Goal: Task Accomplishment & Management: Manage account settings

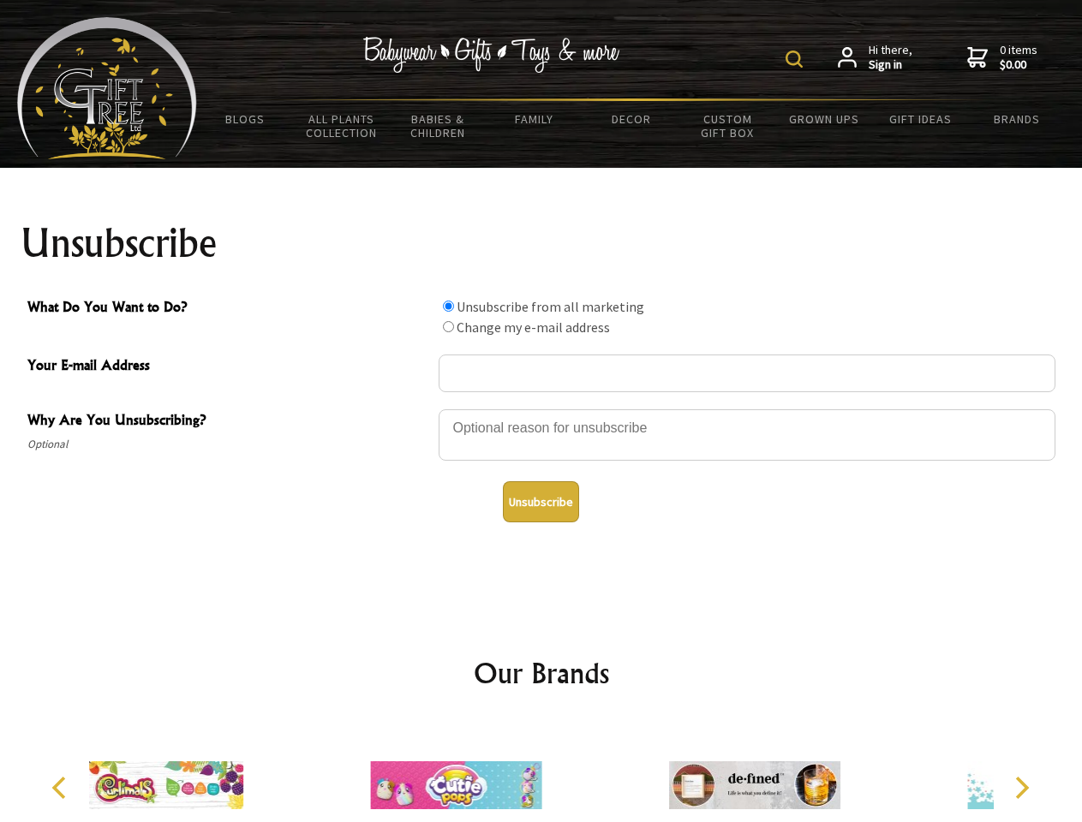
click at [796, 59] on img at bounding box center [793, 59] width 17 height 17
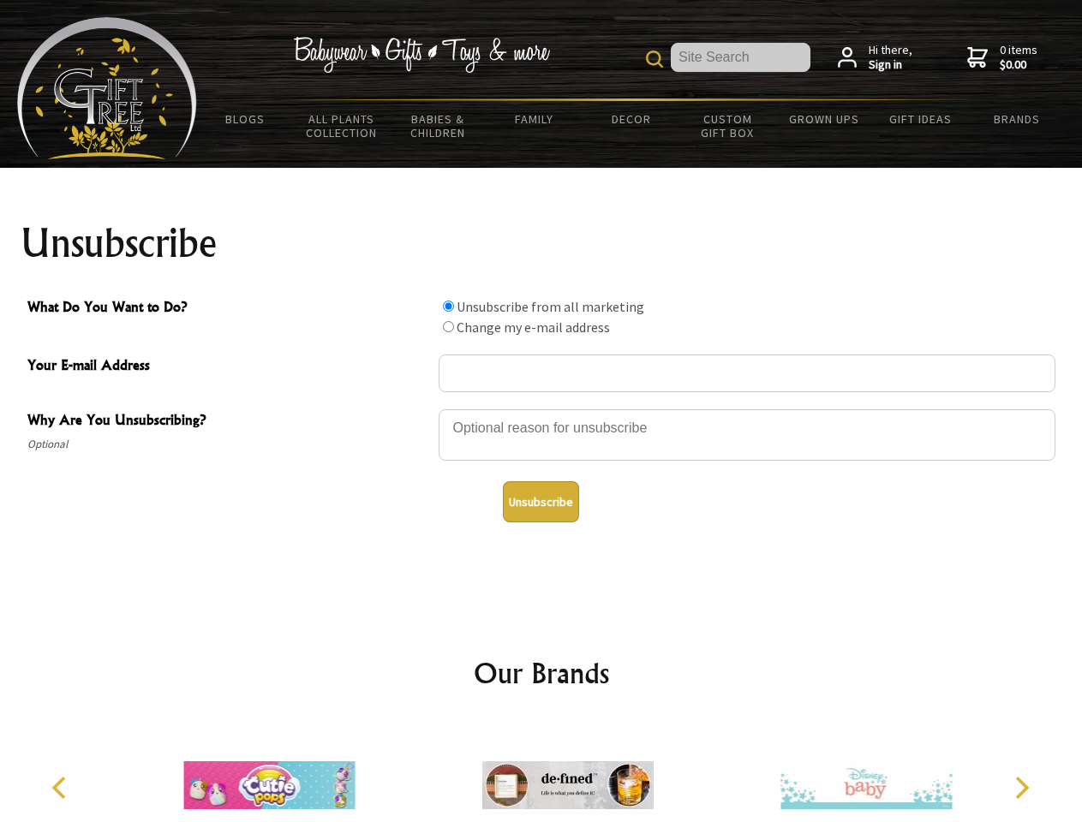
click at [541, 408] on div at bounding box center [746, 438] width 617 height 60
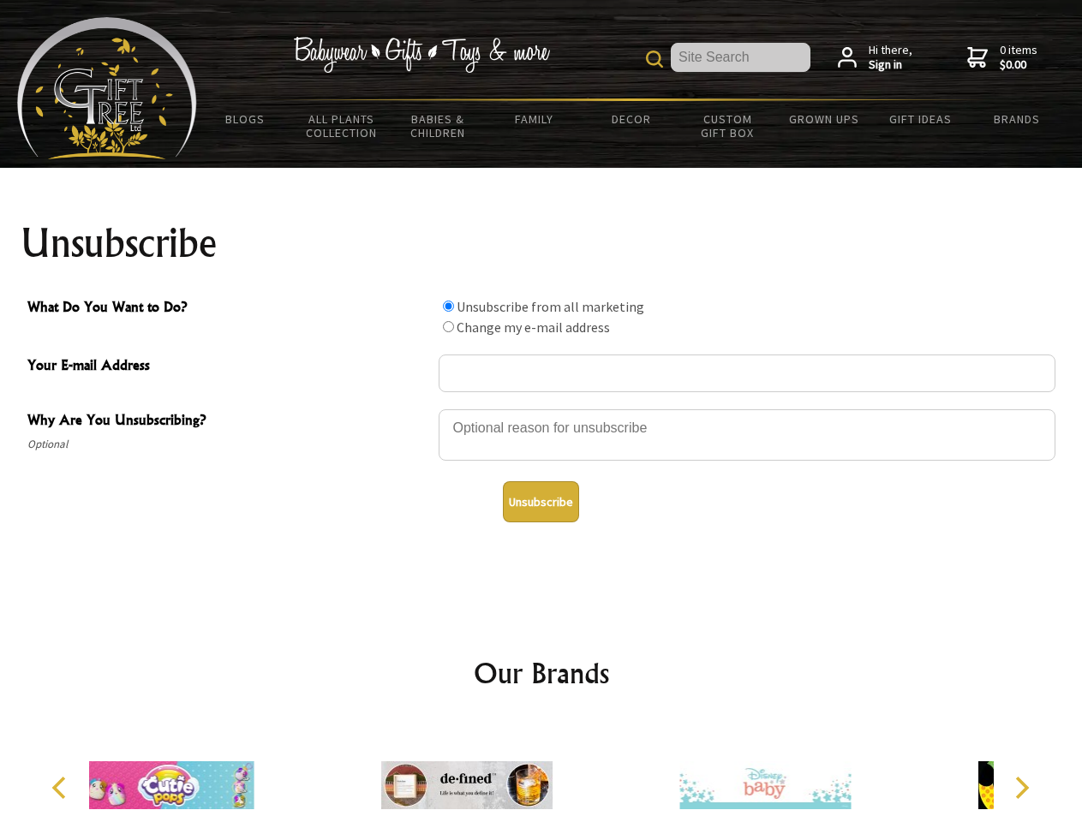
click at [448, 306] on input "What Do You Want to Do?" at bounding box center [448, 306] width 11 height 11
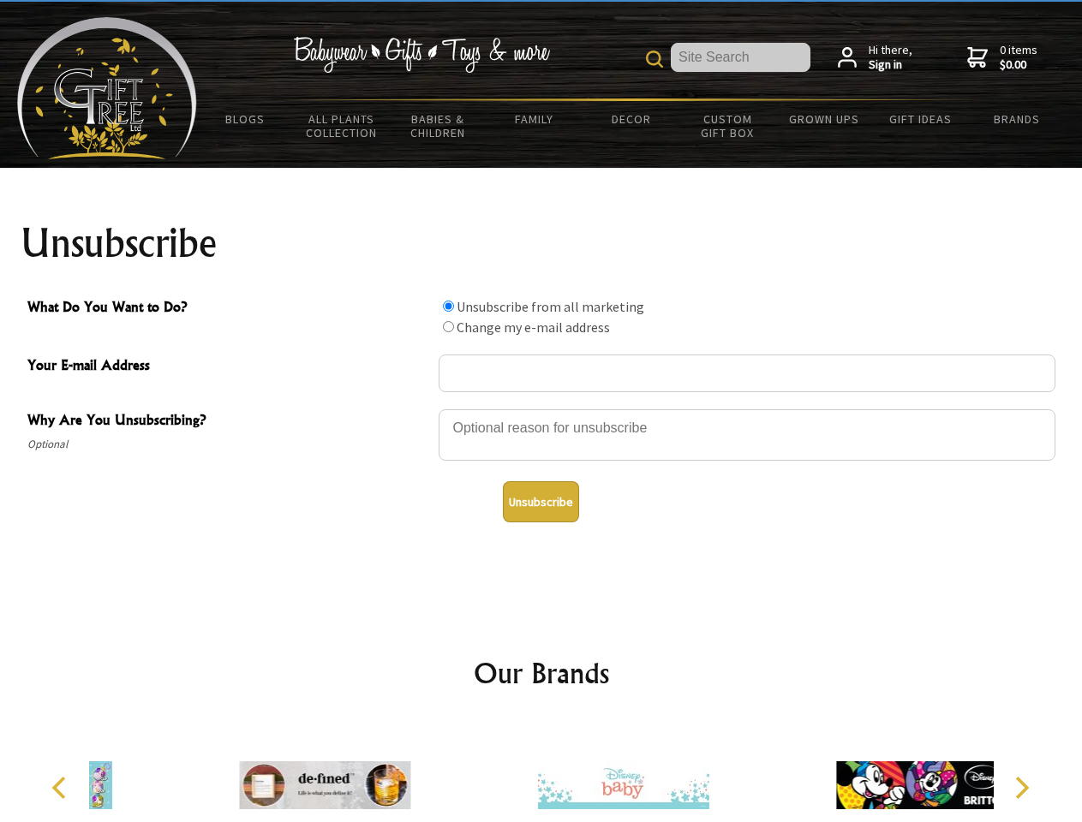
click at [448, 326] on input "What Do You Want to Do?" at bounding box center [448, 326] width 11 height 11
radio input "true"
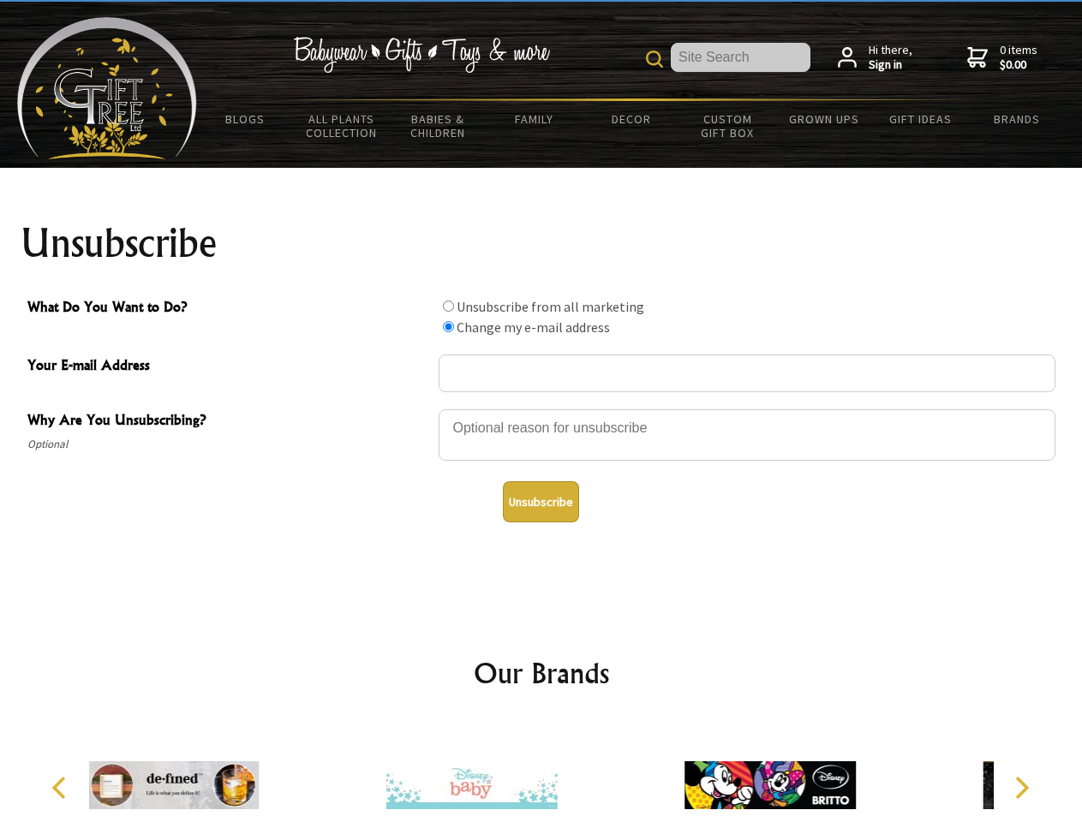
click at [540, 502] on button "Unsubscribe" at bounding box center [541, 501] width 76 height 41
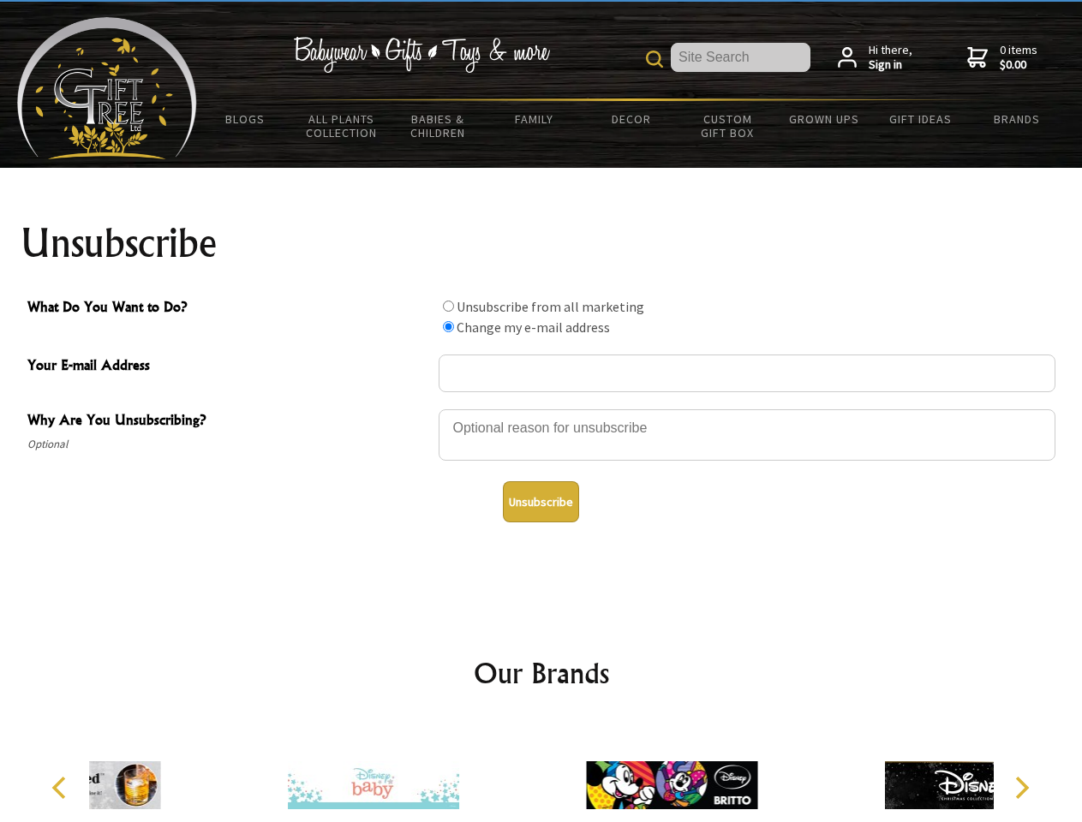
click at [541, 772] on div at bounding box center [671, 788] width 298 height 134
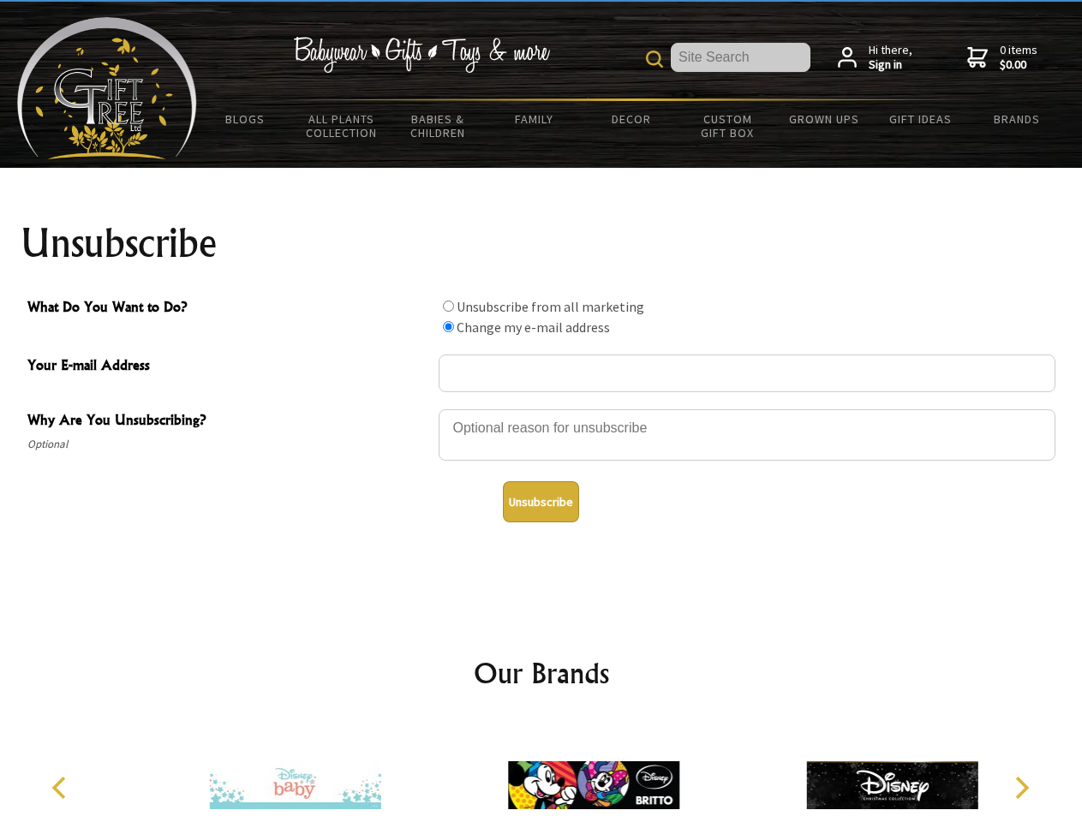
click at [62, 788] on icon "Previous" at bounding box center [61, 788] width 22 height 22
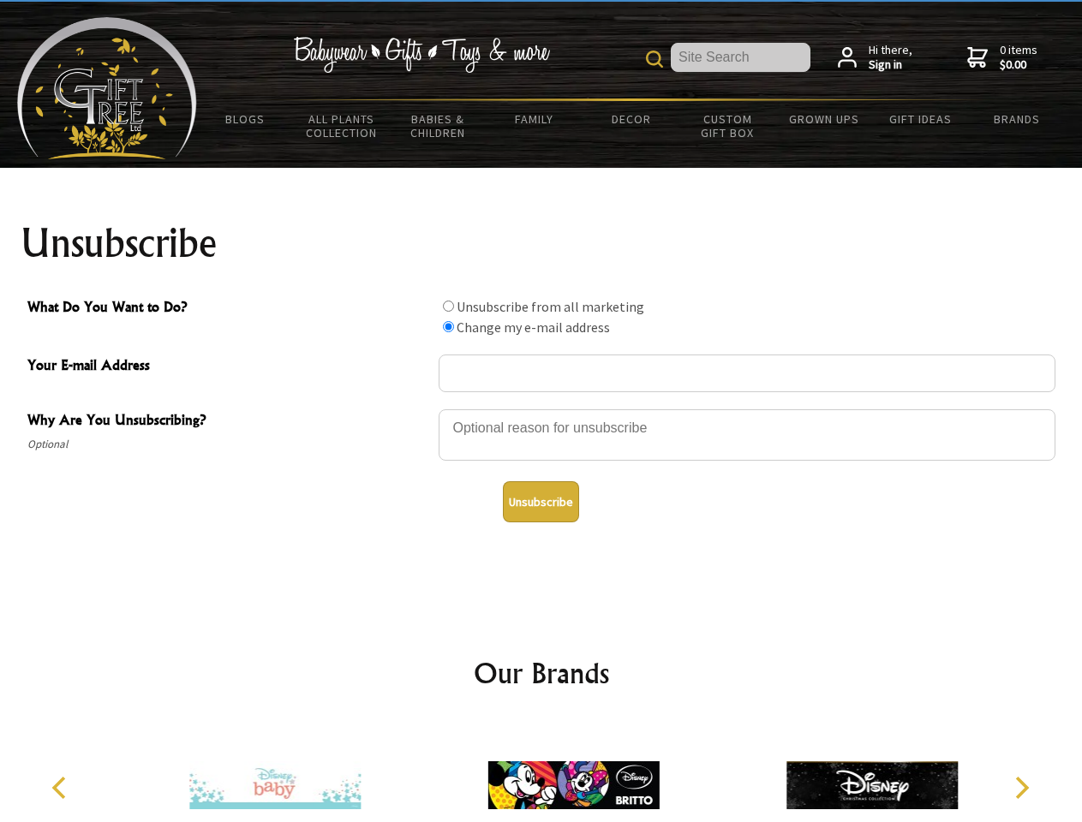
click at [1021, 788] on icon "Next" at bounding box center [1020, 788] width 22 height 22
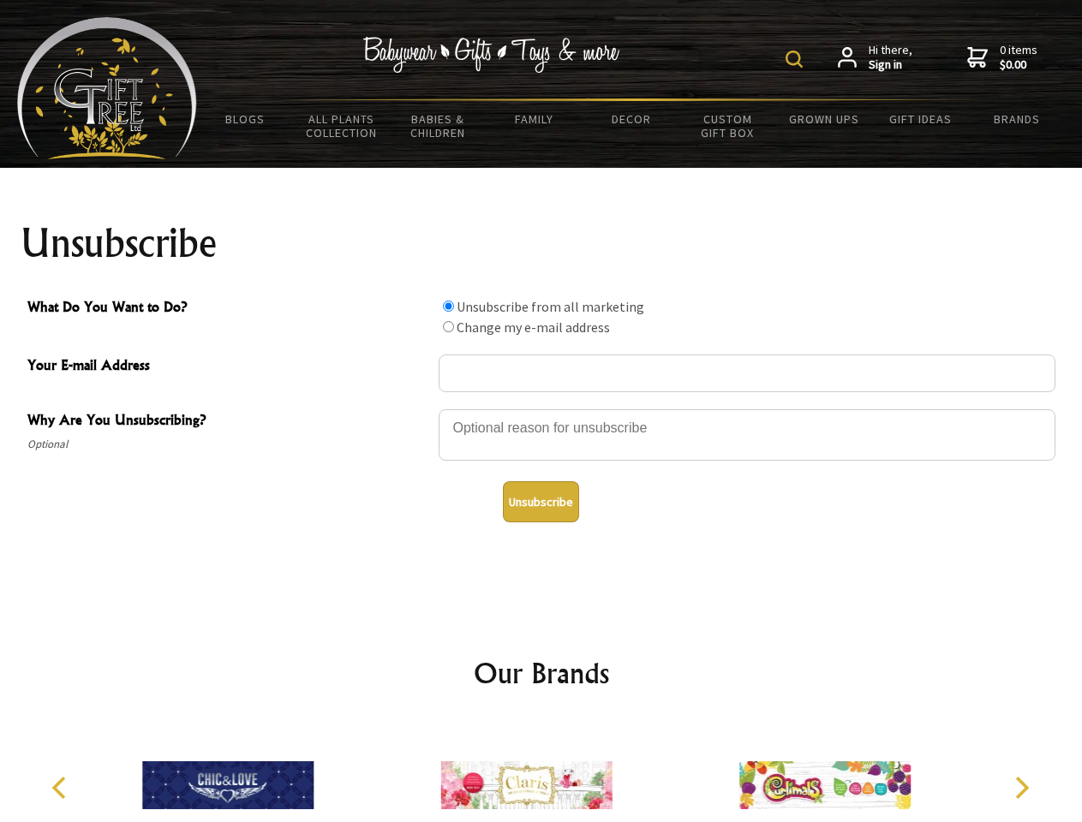
click at [796, 59] on img at bounding box center [793, 59] width 17 height 17
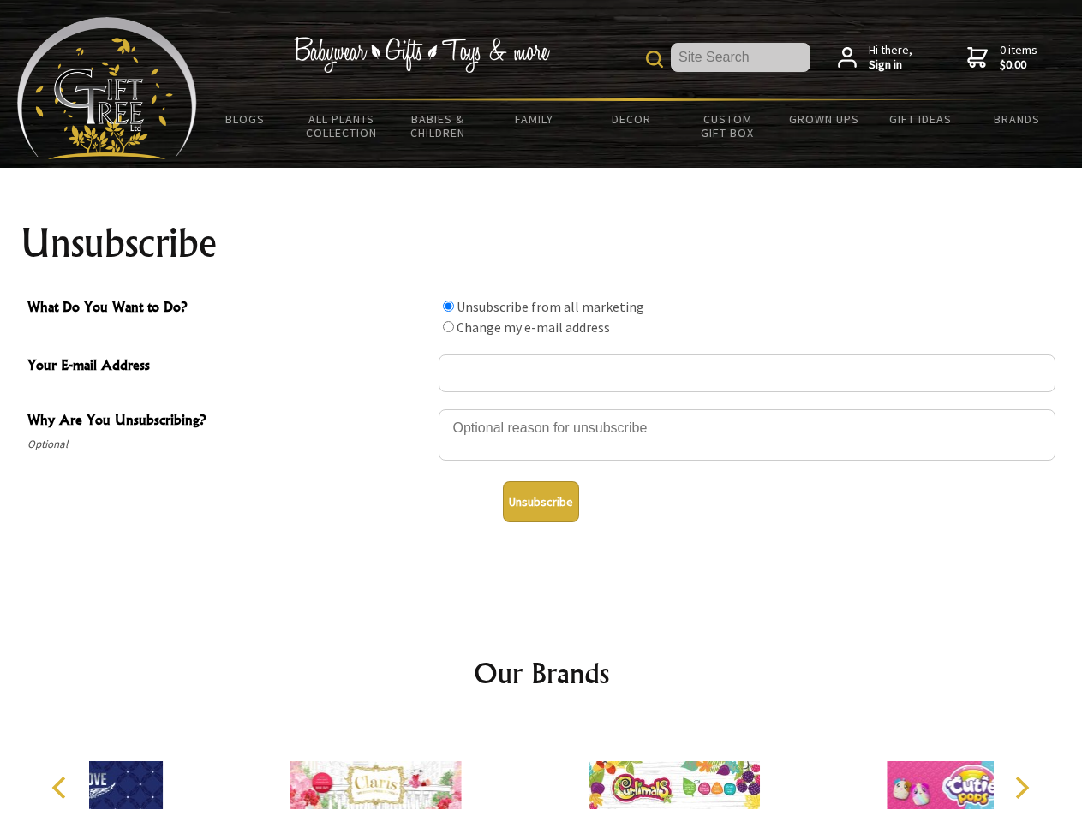
click at [541, 408] on div at bounding box center [746, 438] width 617 height 60
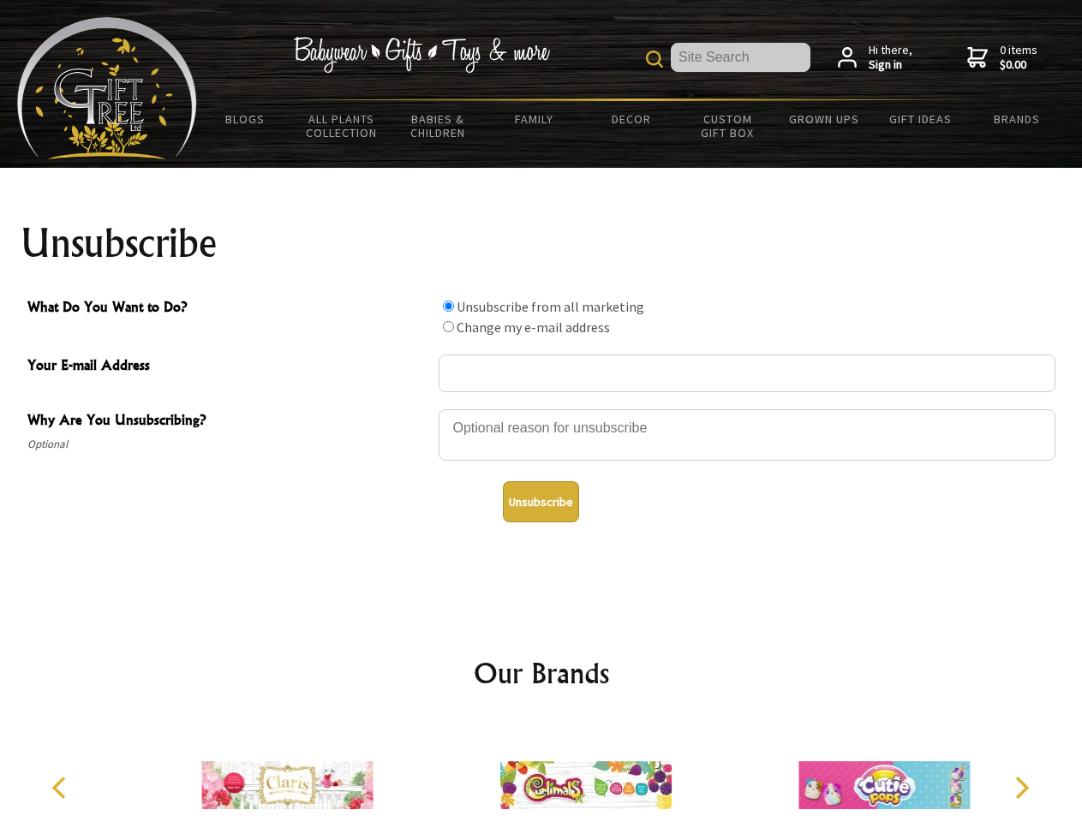
click at [448, 306] on input "What Do You Want to Do?" at bounding box center [448, 306] width 11 height 11
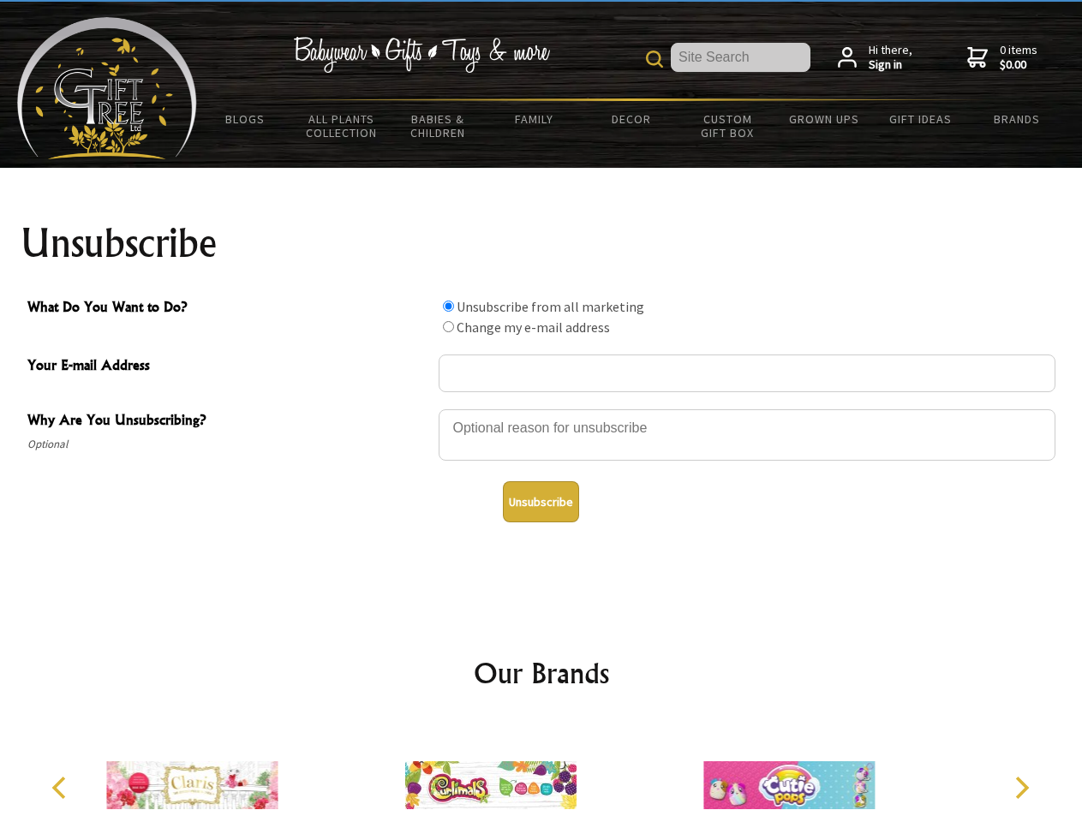
click at [448, 326] on input "What Do You Want to Do?" at bounding box center [448, 326] width 11 height 11
radio input "true"
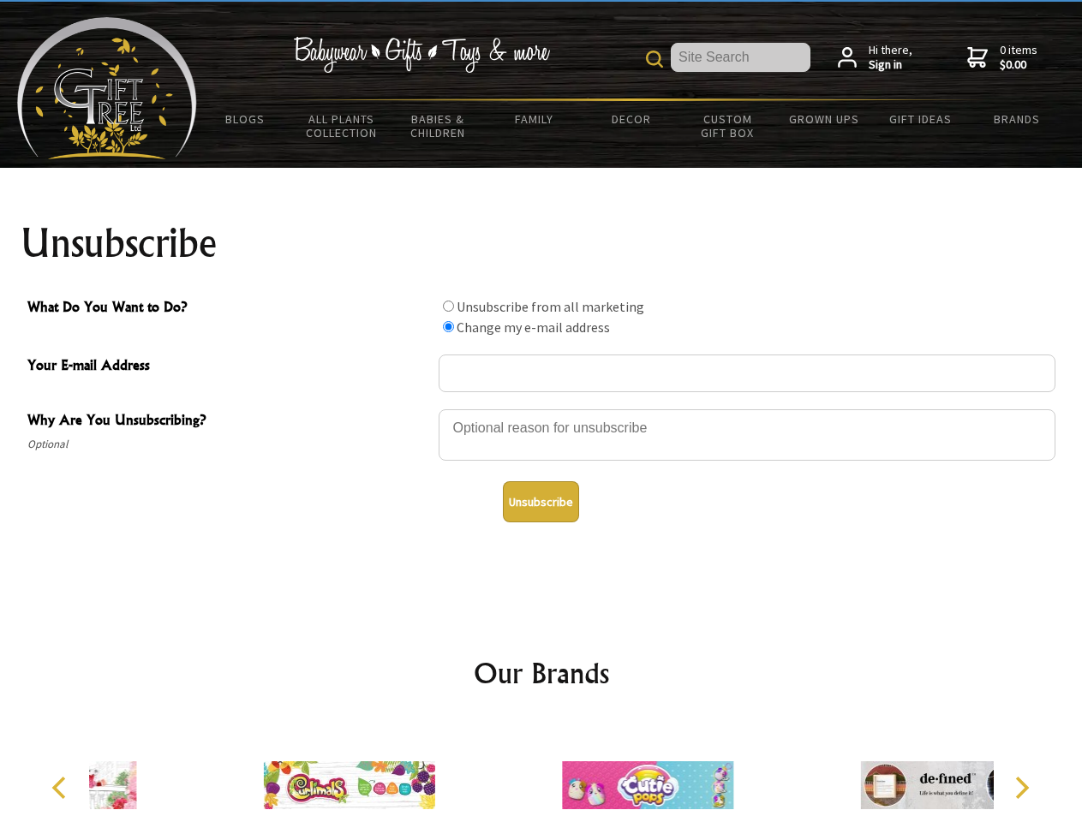
click at [540, 502] on button "Unsubscribe" at bounding box center [541, 501] width 76 height 41
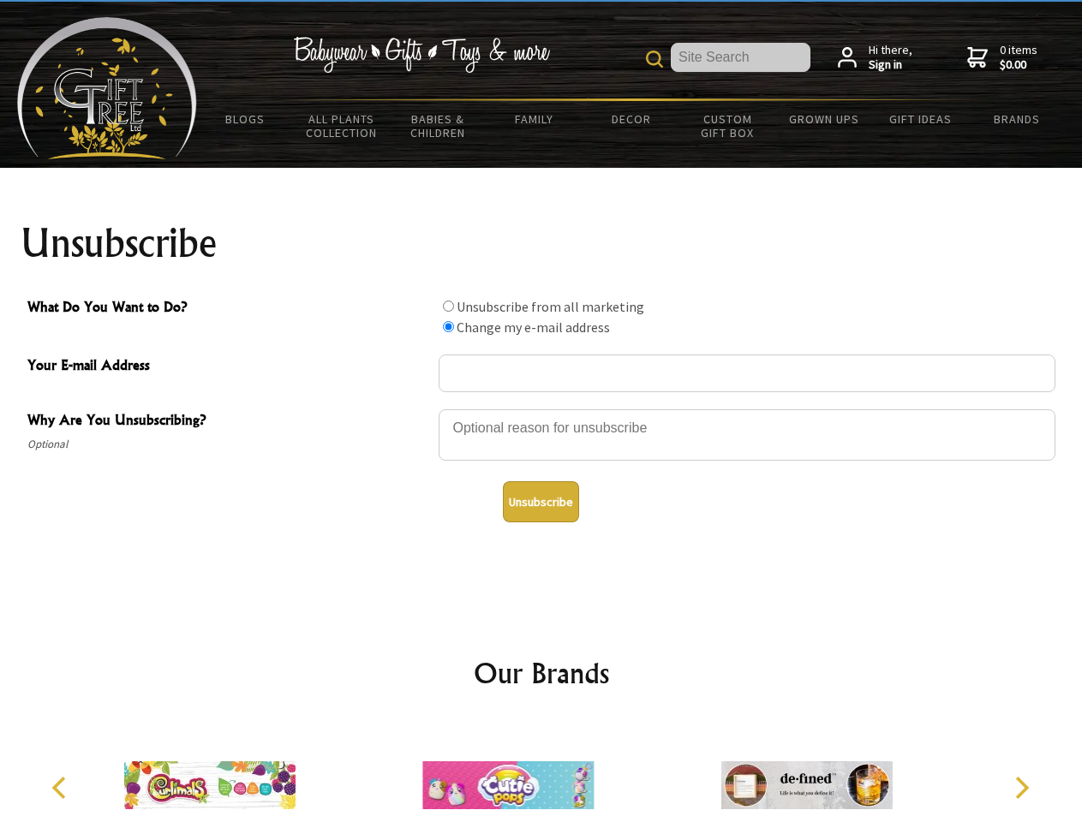
click at [541, 772] on img at bounding box center [507, 785] width 171 height 128
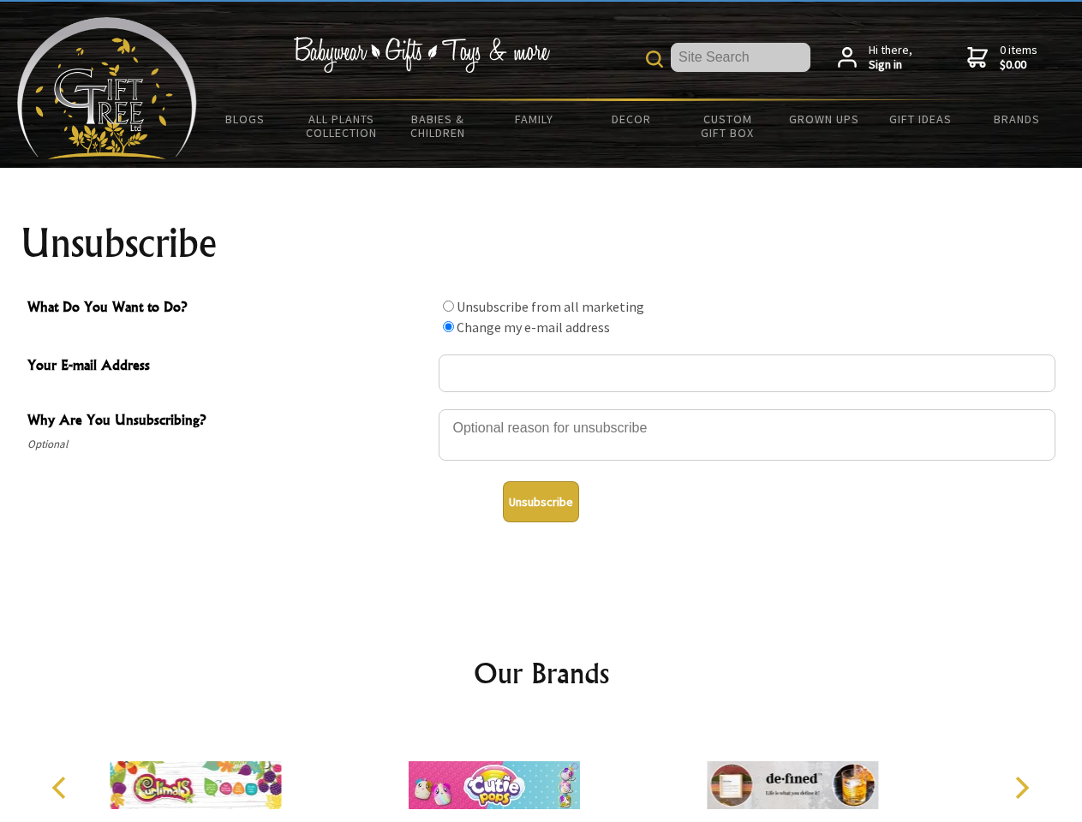
click at [62, 788] on icon "Previous" at bounding box center [61, 788] width 22 height 22
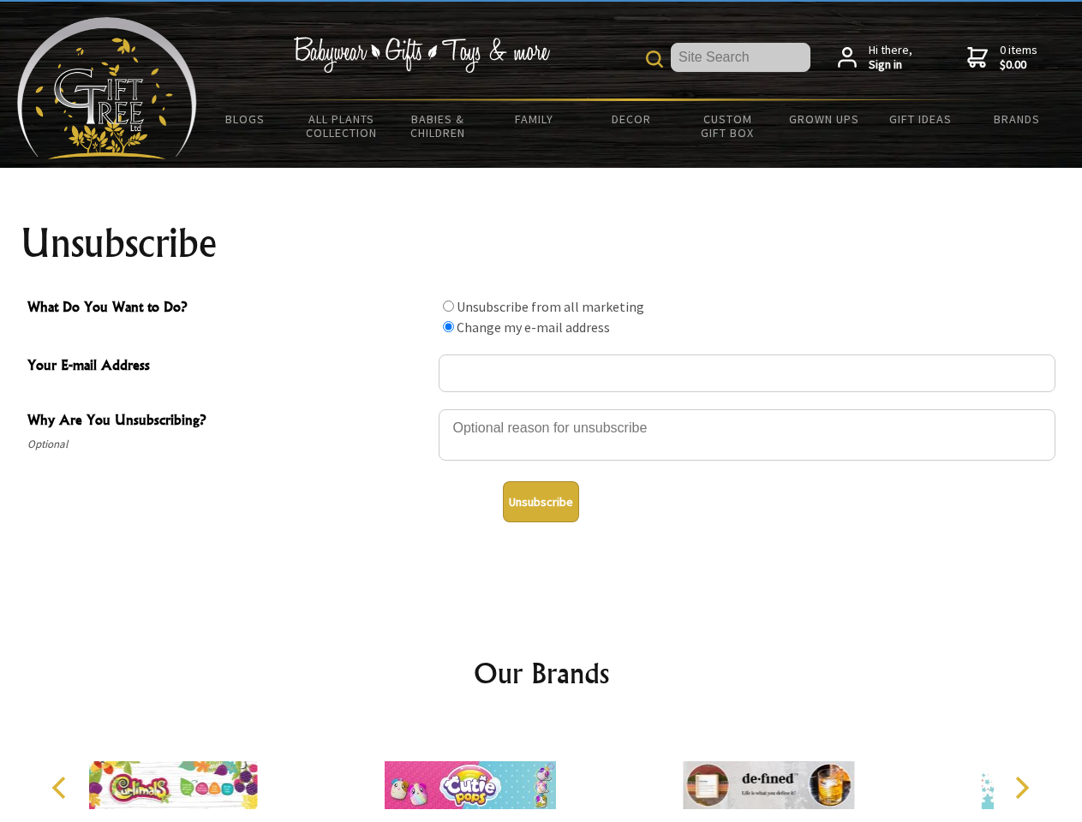
click at [1021, 788] on icon "Next" at bounding box center [1020, 788] width 22 height 22
